Goal: Task Accomplishment & Management: Complete application form

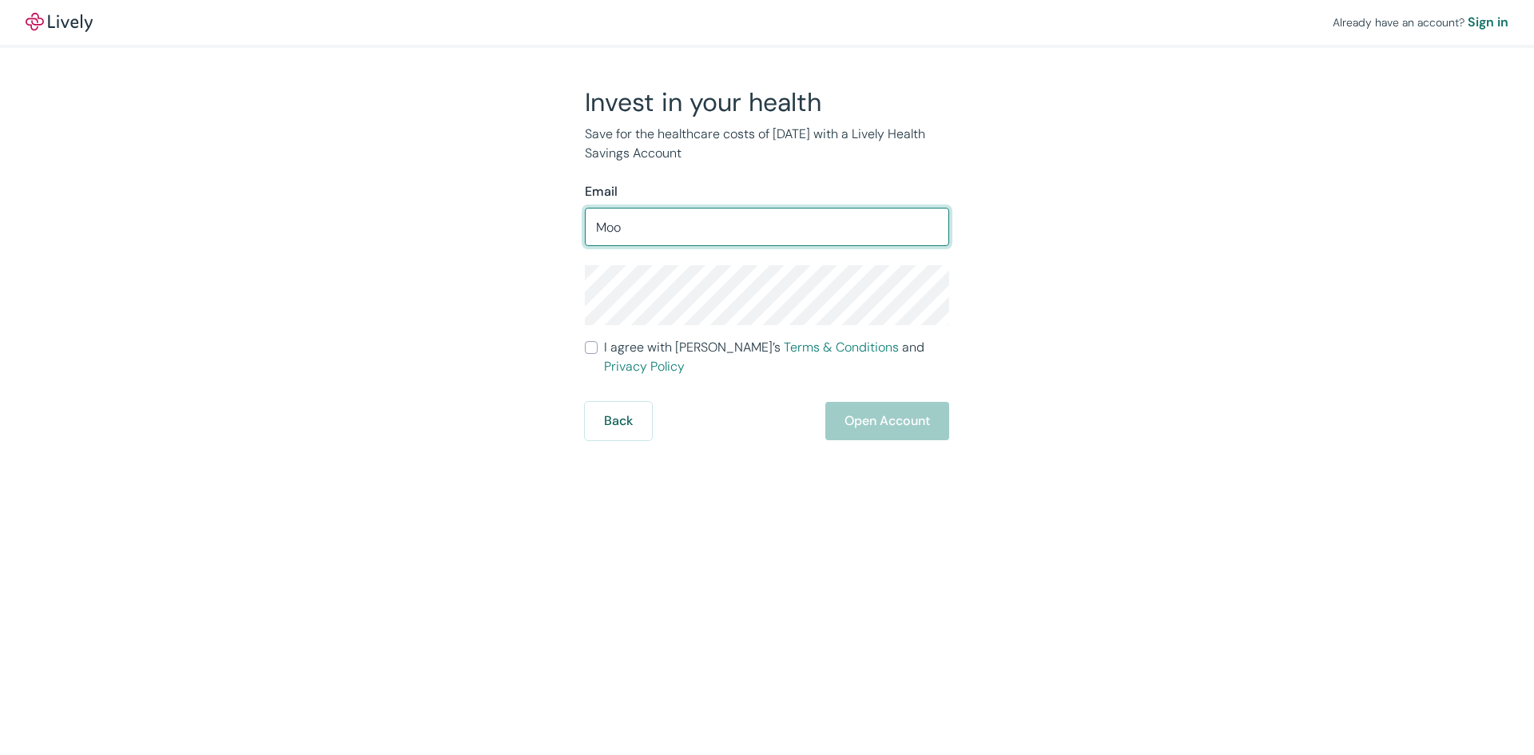
type input "moonti71@gmail.com"
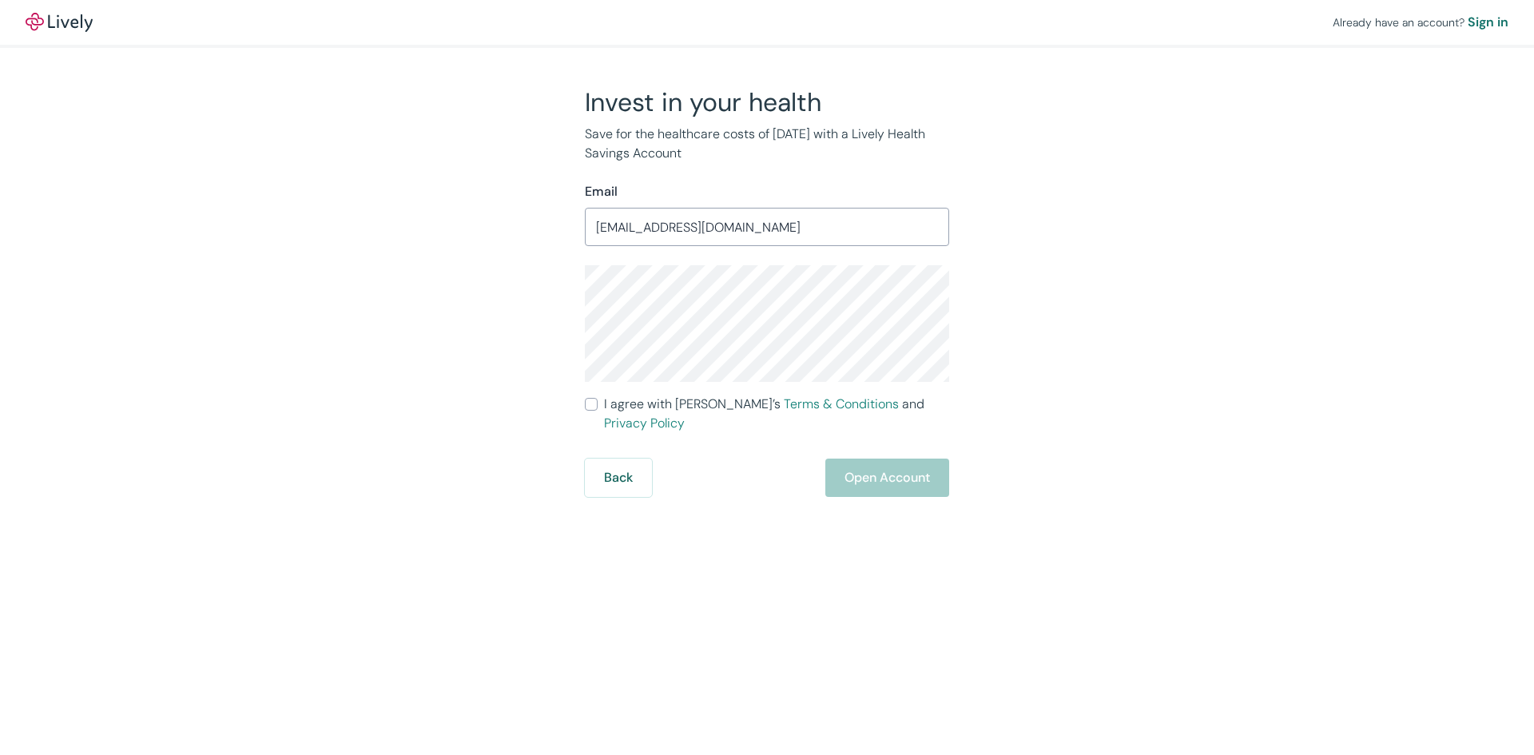
click at [561, 328] on div "Invest in your health Save for the healthcare costs of tomorrow with a Lively H…" at bounding box center [757, 291] width 767 height 411
click at [592, 409] on input "I agree with Lively’s Terms & Conditions and Privacy Policy" at bounding box center [591, 404] width 13 height 13
checkbox input "true"
click at [896, 459] on button "Open Account" at bounding box center [887, 477] width 124 height 38
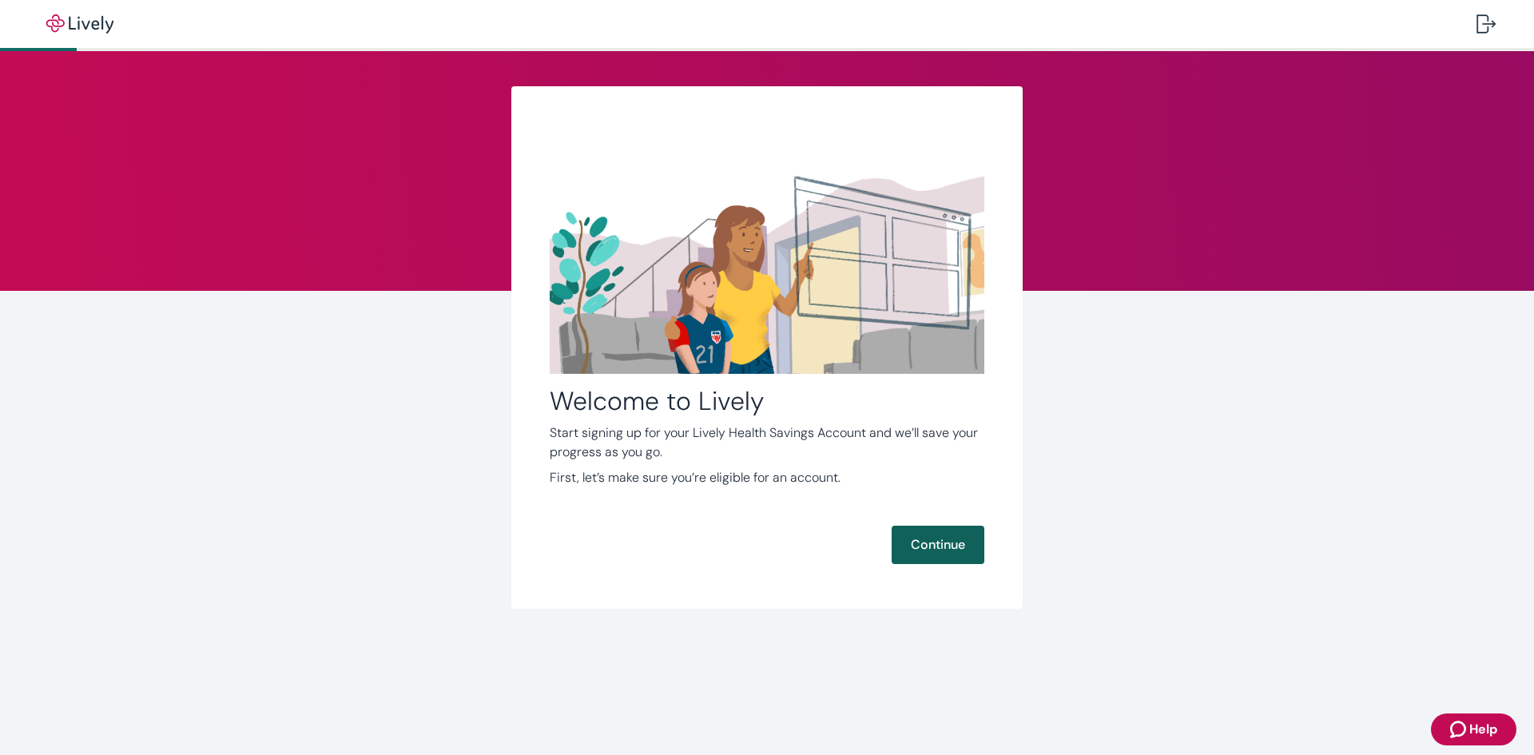
click at [951, 543] on button "Continue" at bounding box center [937, 545] width 93 height 38
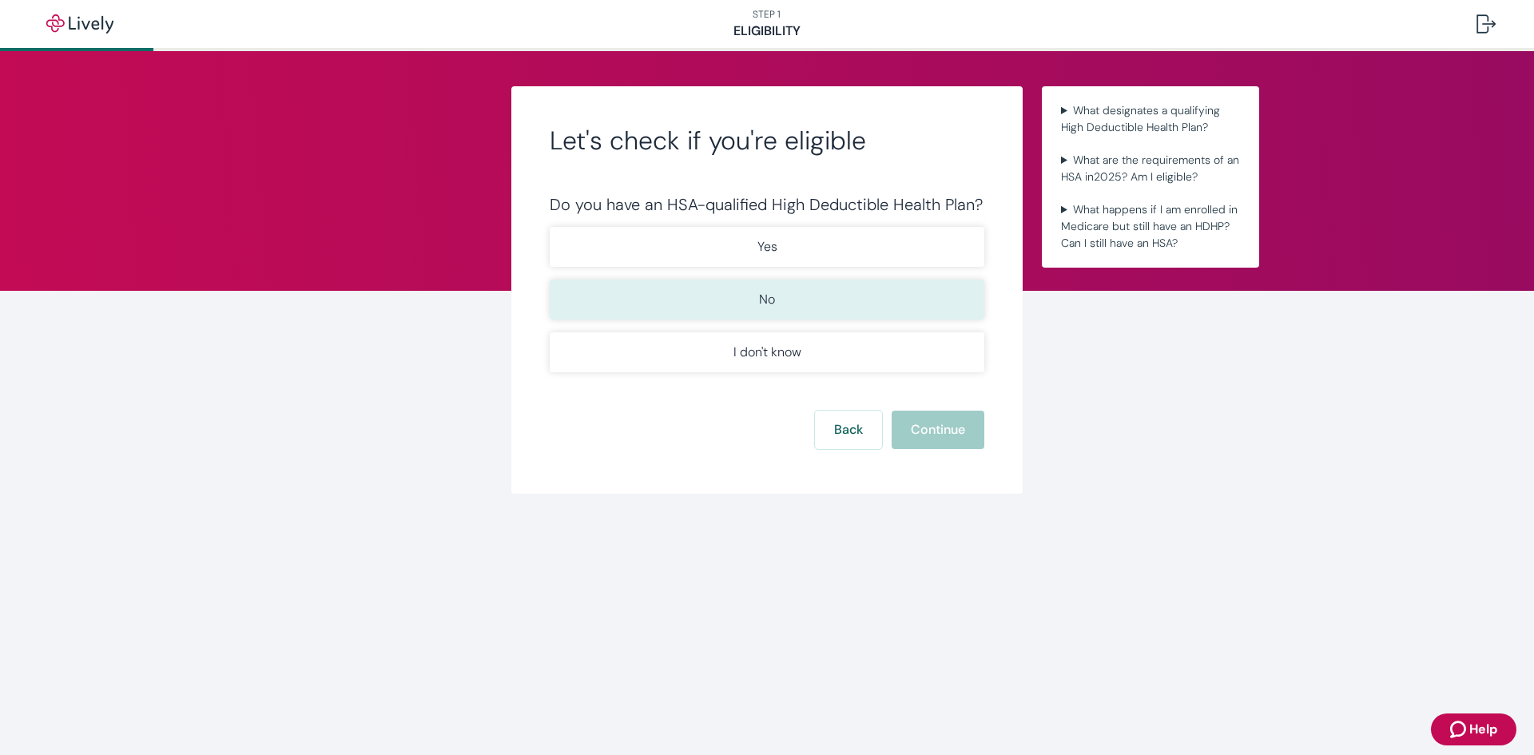
click at [793, 308] on button "No" at bounding box center [767, 300] width 435 height 40
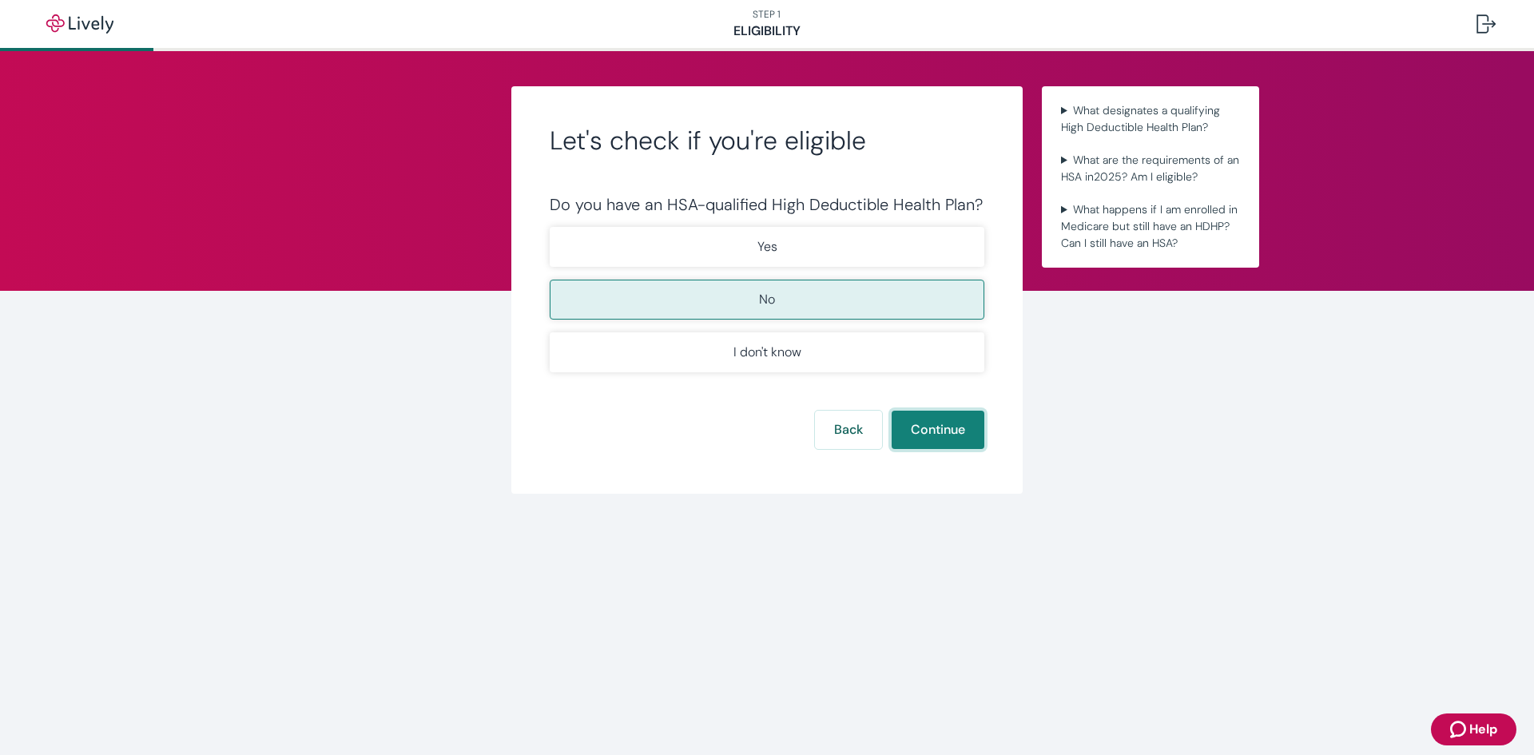
click at [955, 436] on button "Continue" at bounding box center [937, 430] width 93 height 38
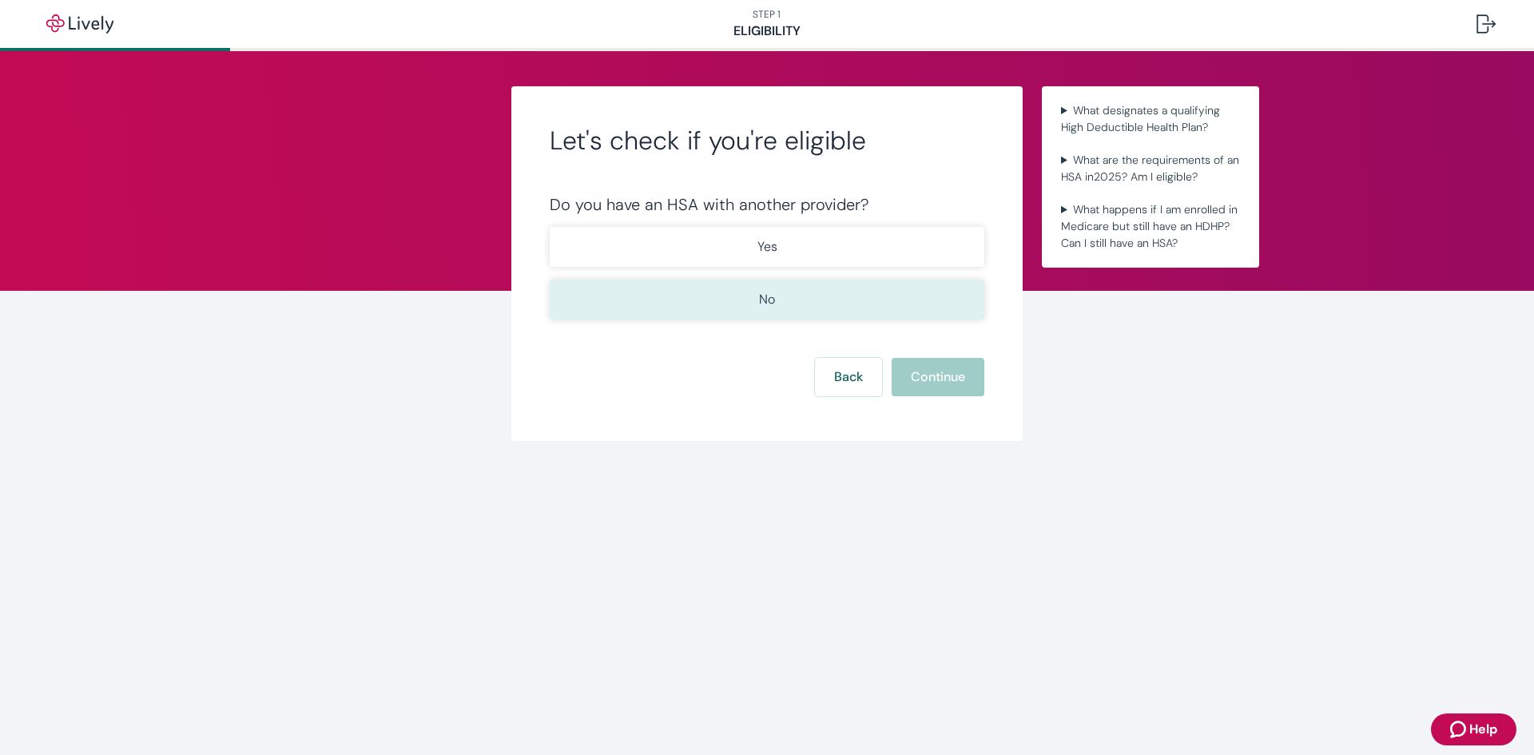
click at [770, 296] on p "No" at bounding box center [767, 299] width 16 height 19
click at [936, 381] on button "Continue" at bounding box center [937, 377] width 93 height 38
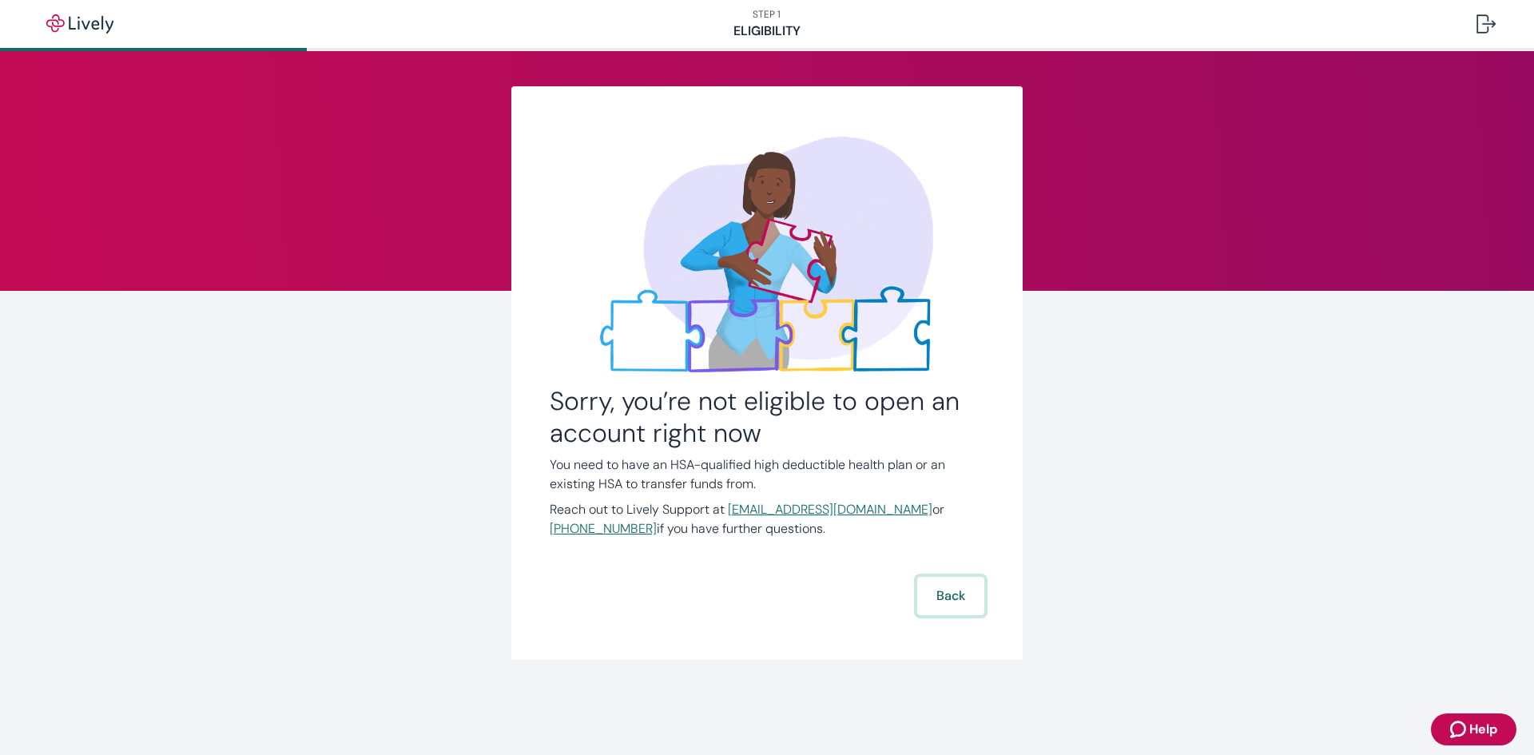
click at [971, 604] on button "Back" at bounding box center [950, 596] width 67 height 38
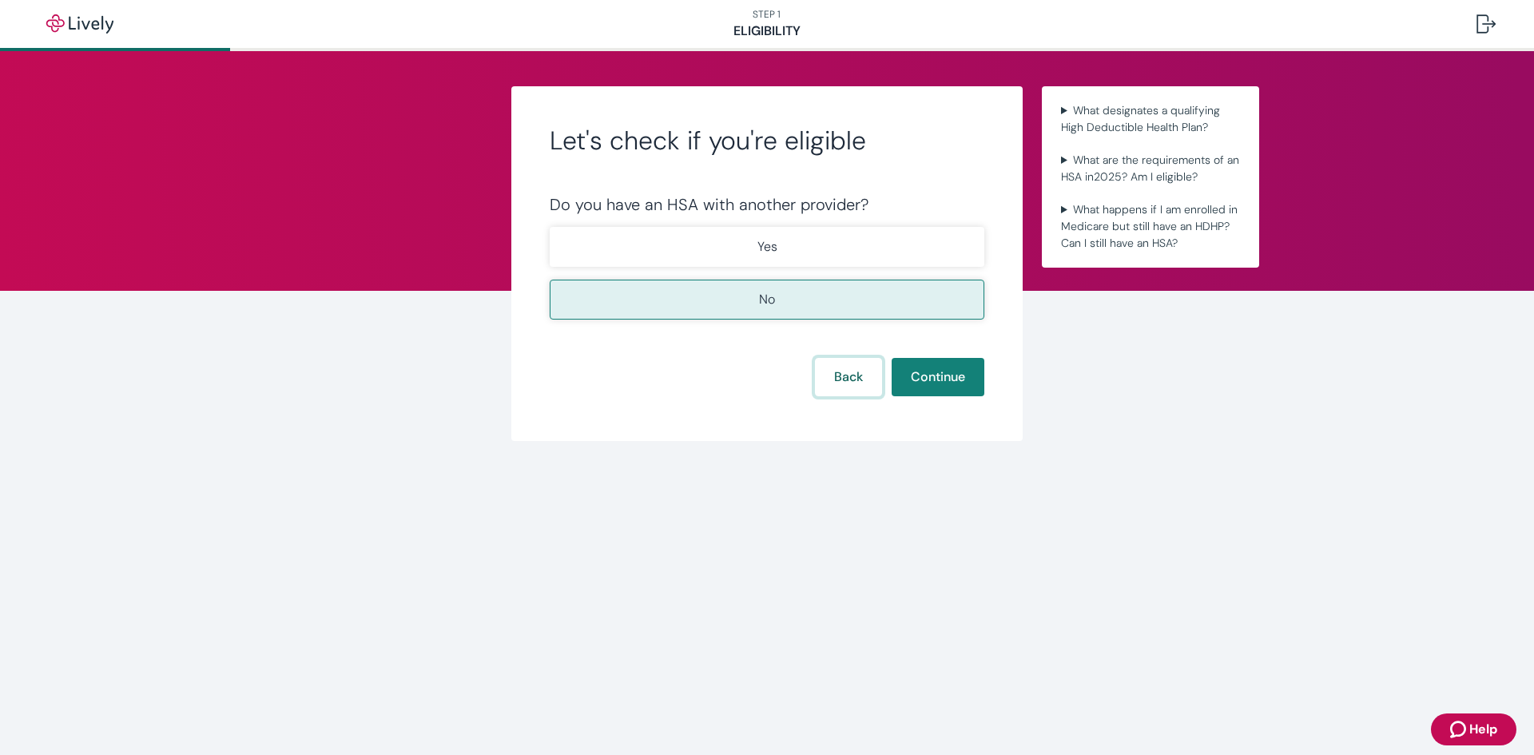
click at [851, 380] on button "Back" at bounding box center [848, 377] width 67 height 38
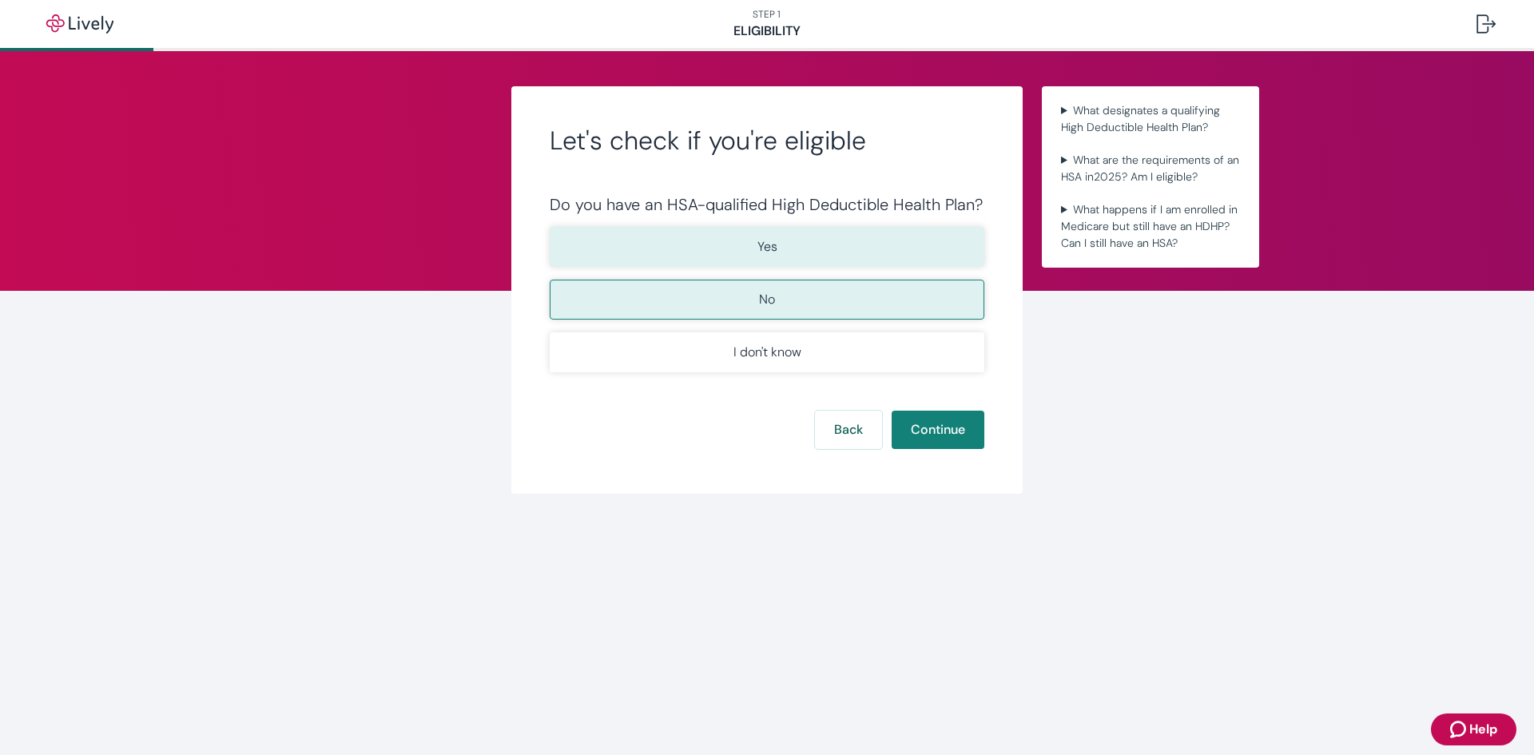
click at [768, 243] on p "Yes" at bounding box center [767, 246] width 20 height 19
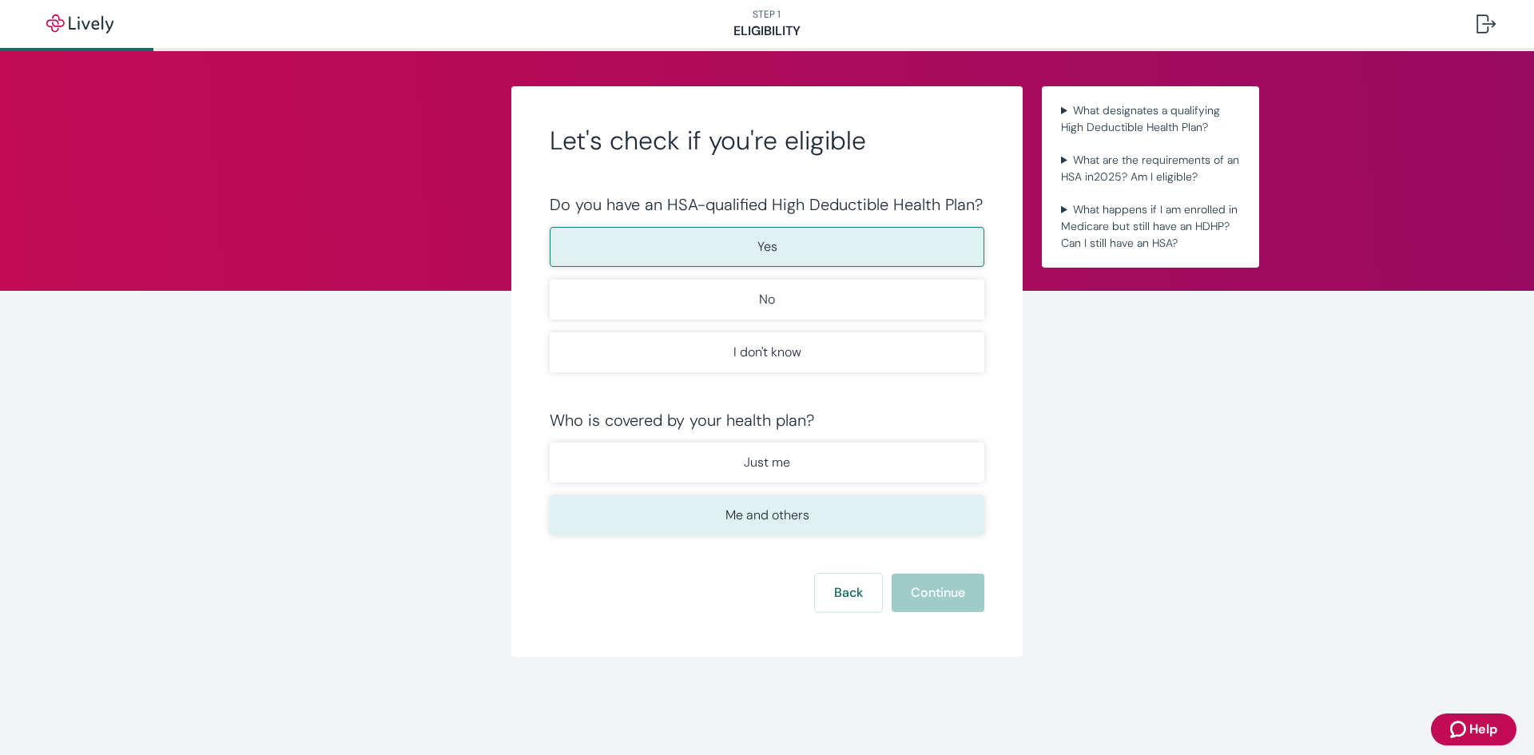
click at [774, 513] on p "Me and others" at bounding box center [767, 515] width 84 height 19
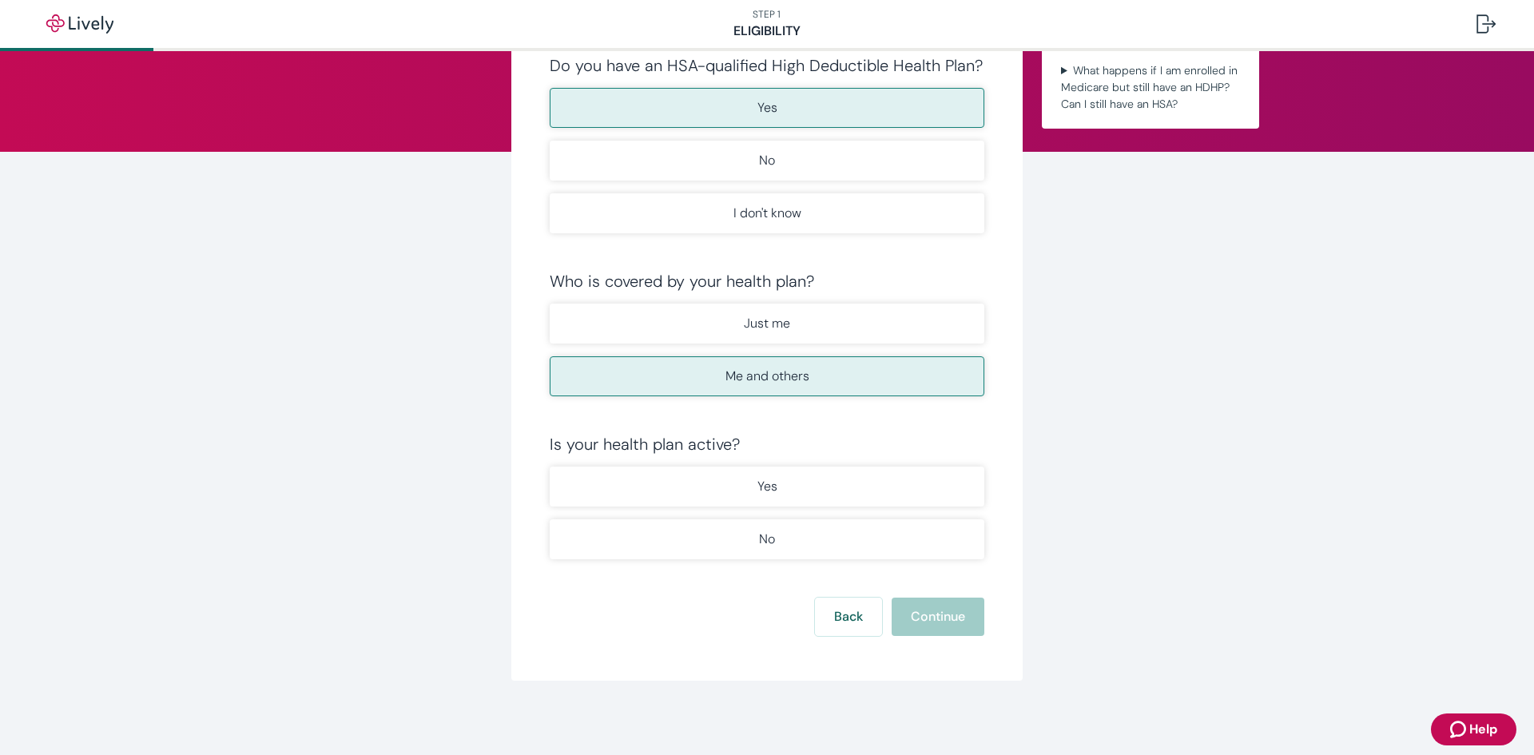
scroll to position [141, 0]
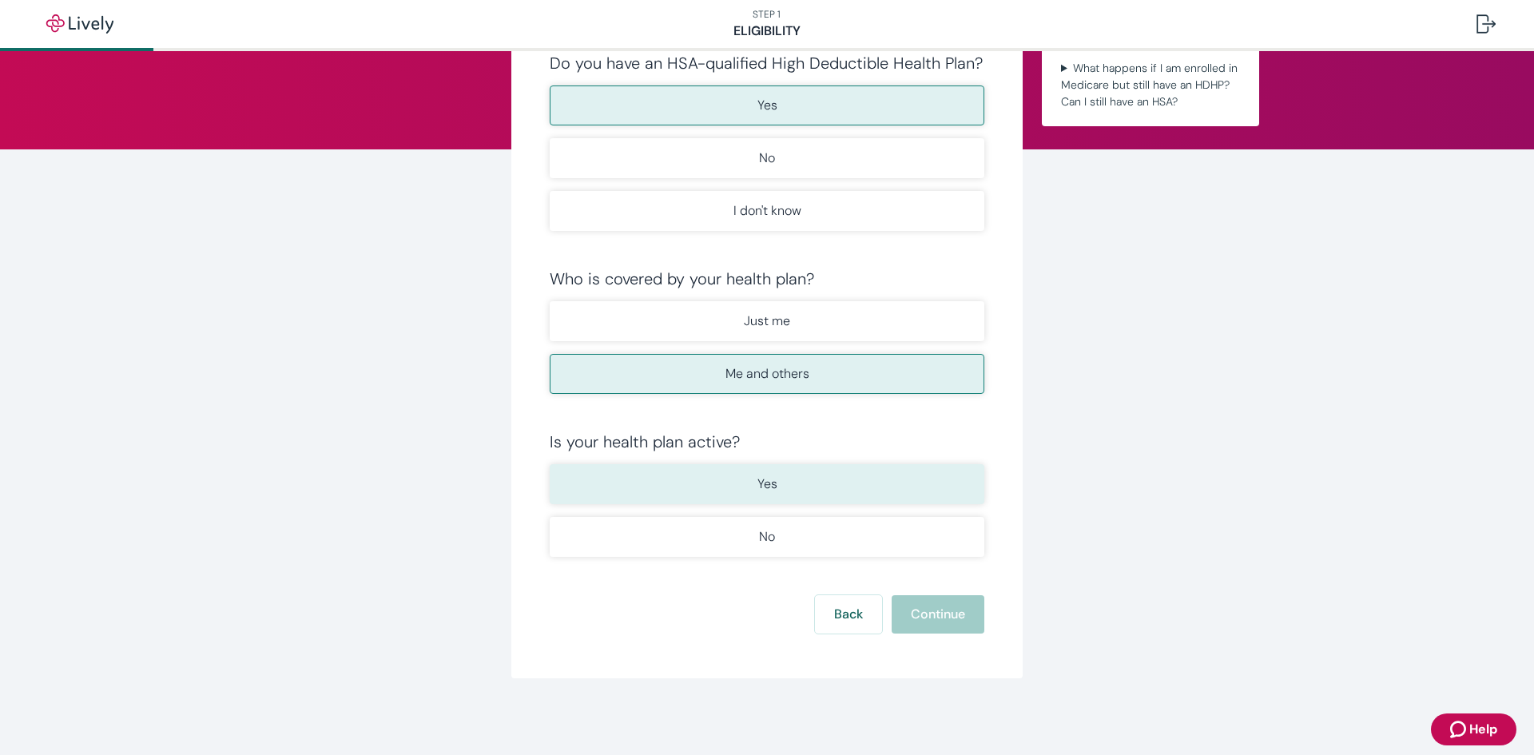
click at [772, 486] on button "Yes" at bounding box center [767, 484] width 435 height 40
click at [915, 593] on form "Do you have an HSA-qualified High Deductible Health Plan? Yes No I don't know W…" at bounding box center [767, 344] width 435 height 580
click at [920, 611] on button "Continue" at bounding box center [937, 614] width 93 height 38
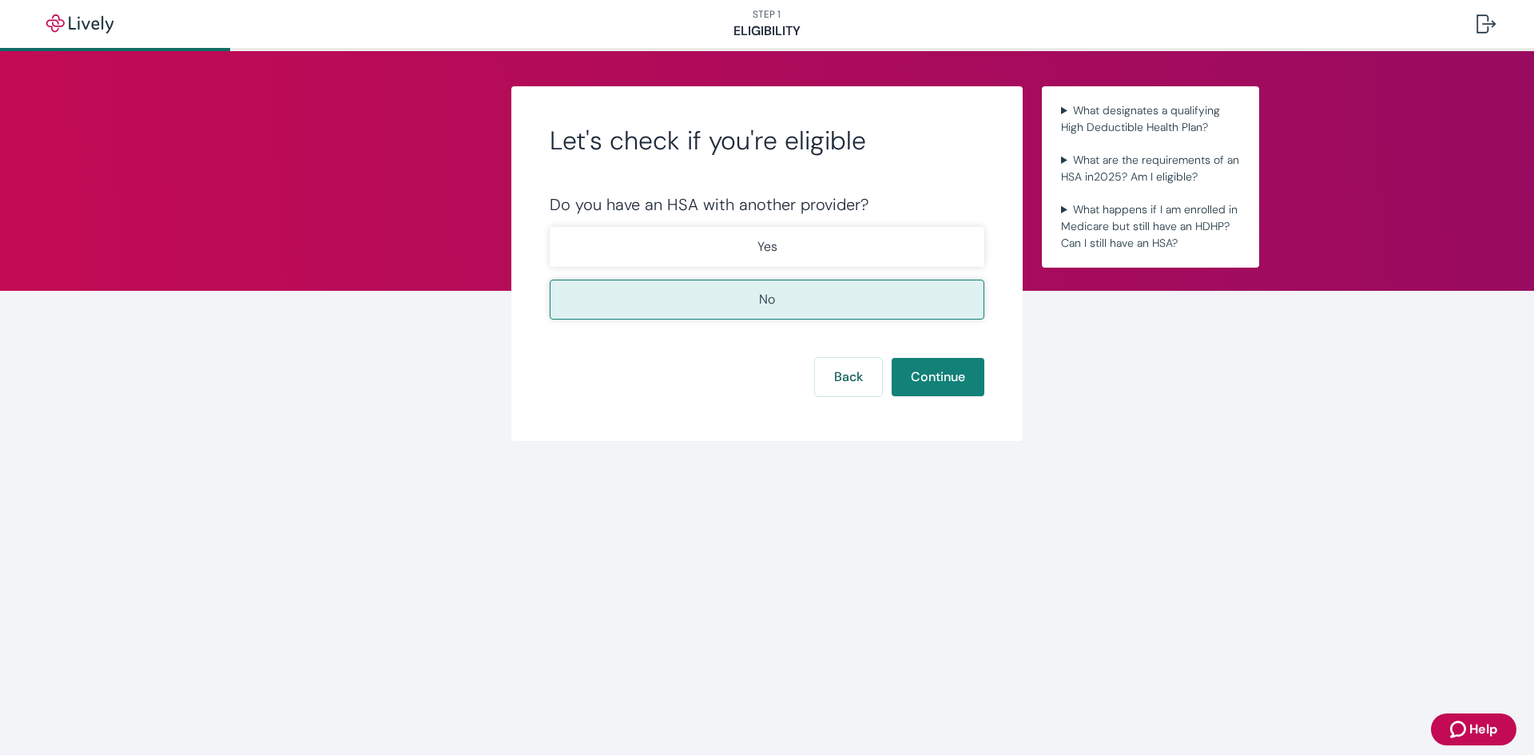
click at [779, 300] on button "No" at bounding box center [767, 300] width 435 height 40
click at [930, 375] on button "Continue" at bounding box center [937, 377] width 93 height 38
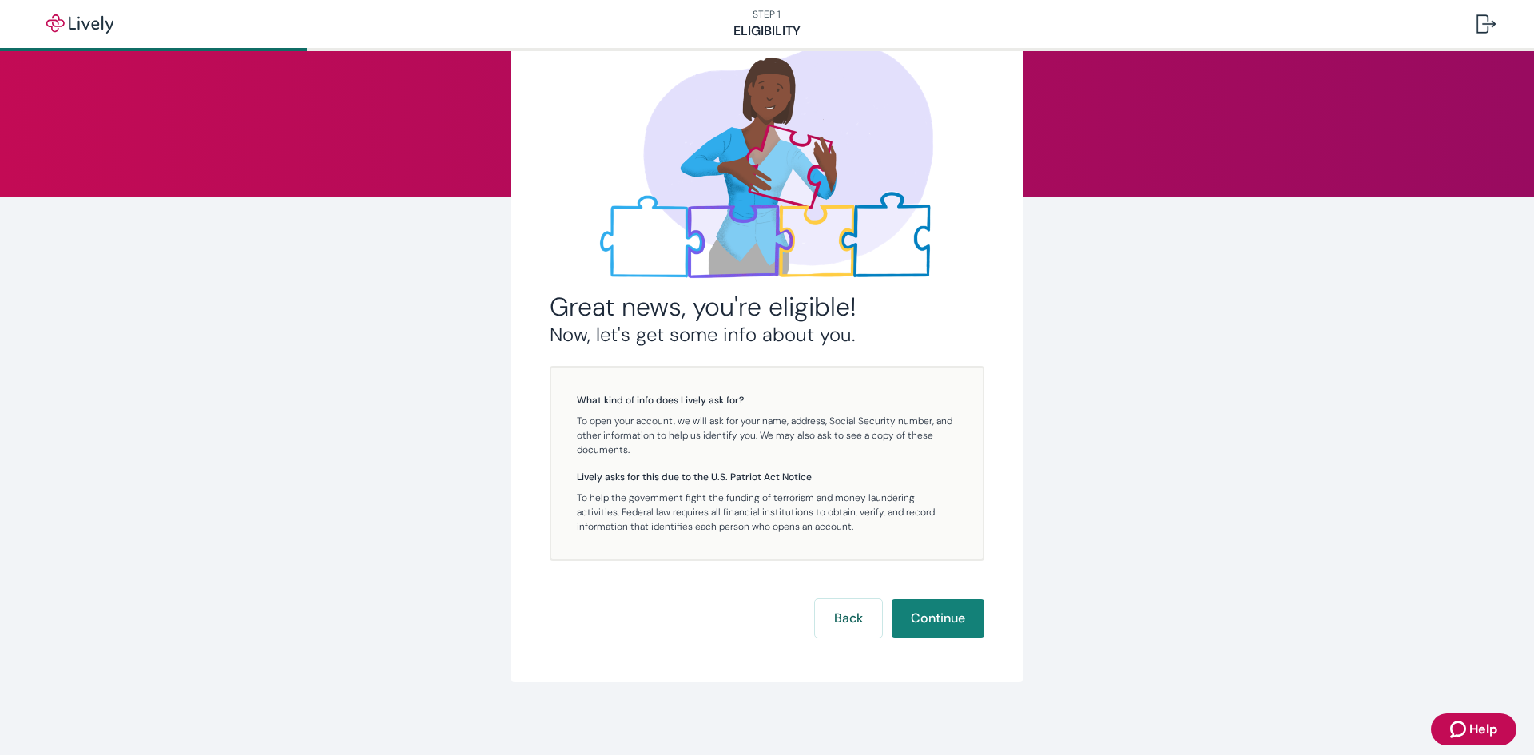
scroll to position [98, 0]
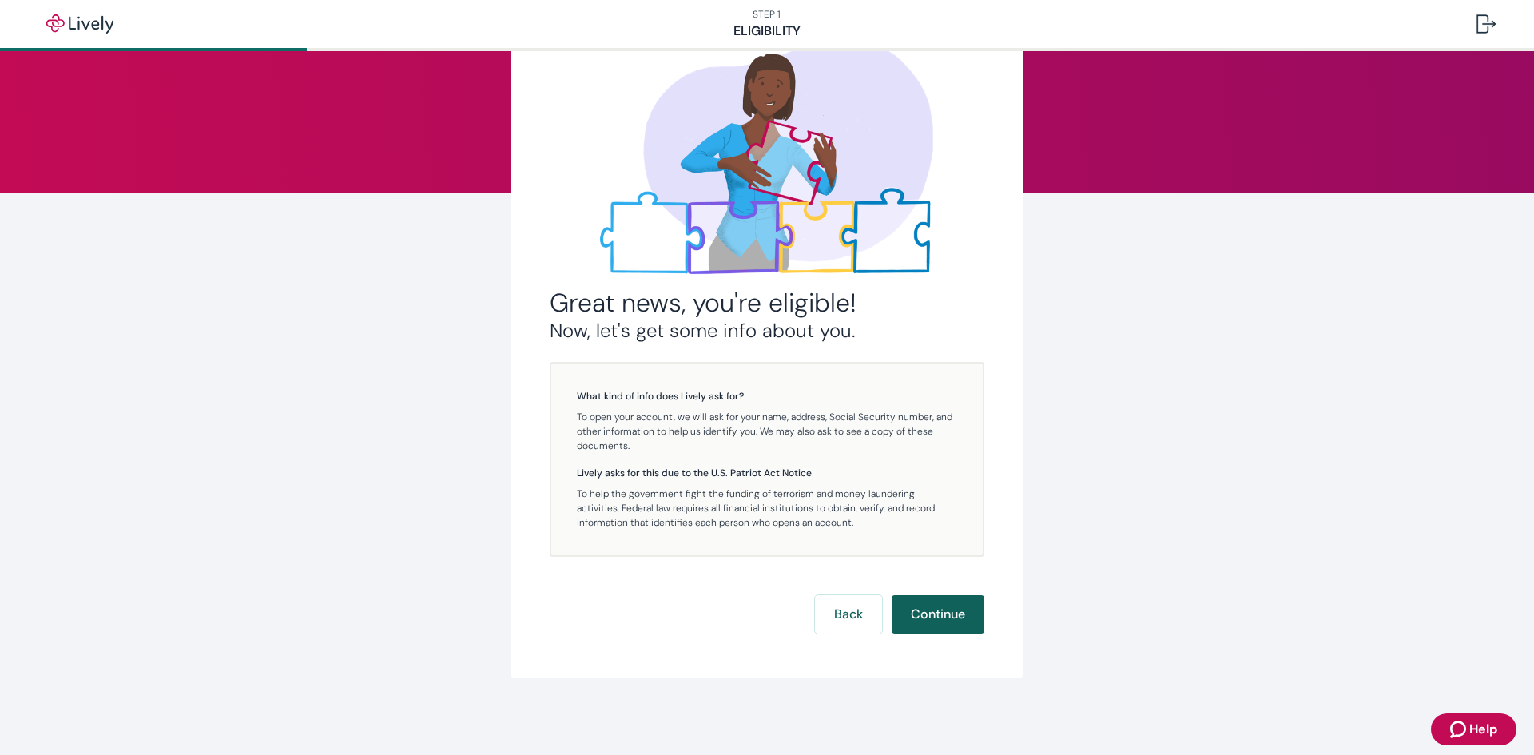
click at [923, 619] on button "Continue" at bounding box center [937, 614] width 93 height 38
